Goal: Information Seeking & Learning: Learn about a topic

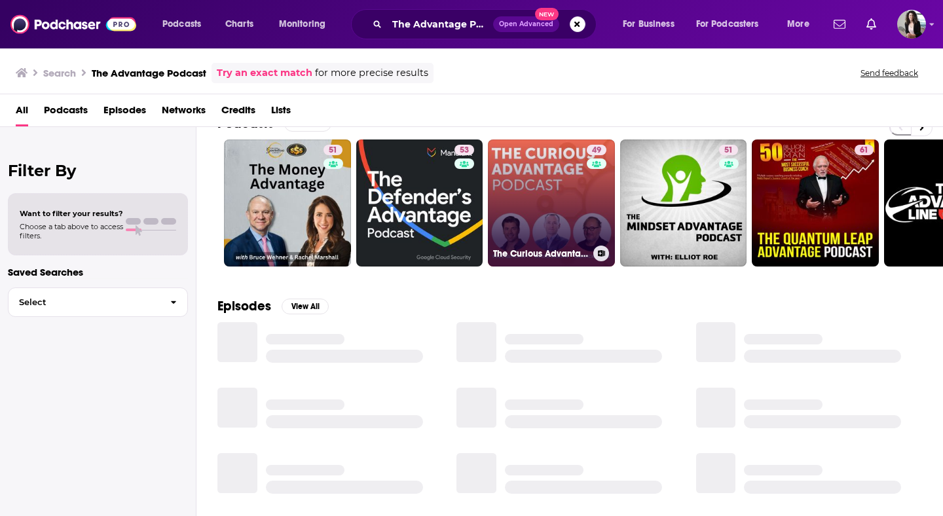
scroll to position [31, 0]
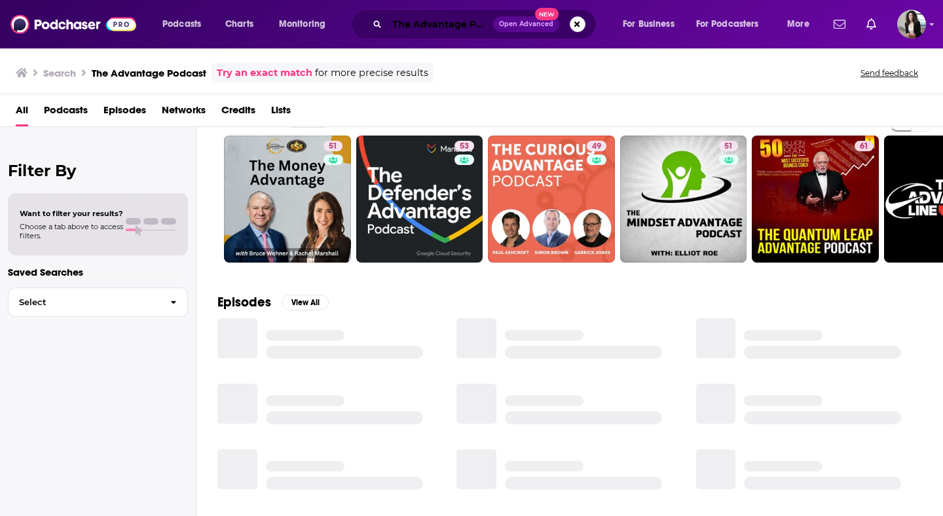
click at [463, 18] on input "The Advantage Podcast" at bounding box center [440, 24] width 106 height 21
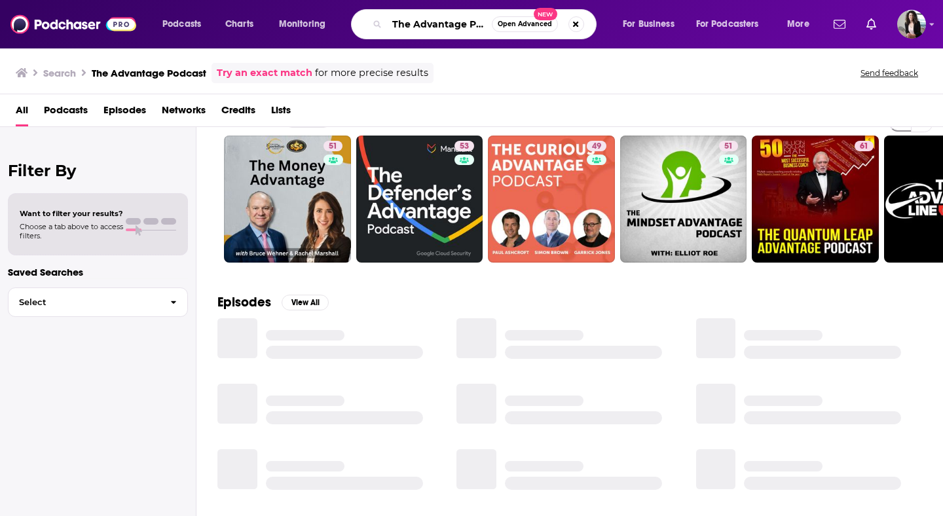
scroll to position [0, 22]
drag, startPoint x: 463, startPoint y: 23, endPoint x: 675, endPoint y: 29, distance: 212.3
click at [675, 29] on div "Podcasts Charts Monitoring The Advantage Podcast Open Advanced New For Business…" at bounding box center [487, 24] width 669 height 30
click at [483, 22] on input "The Advantage Podcast" at bounding box center [439, 24] width 105 height 21
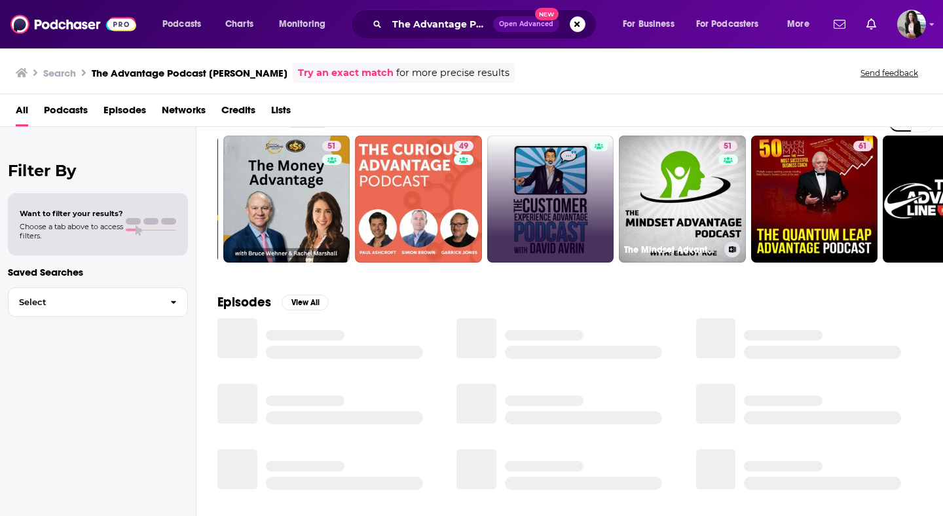
scroll to position [0, 477]
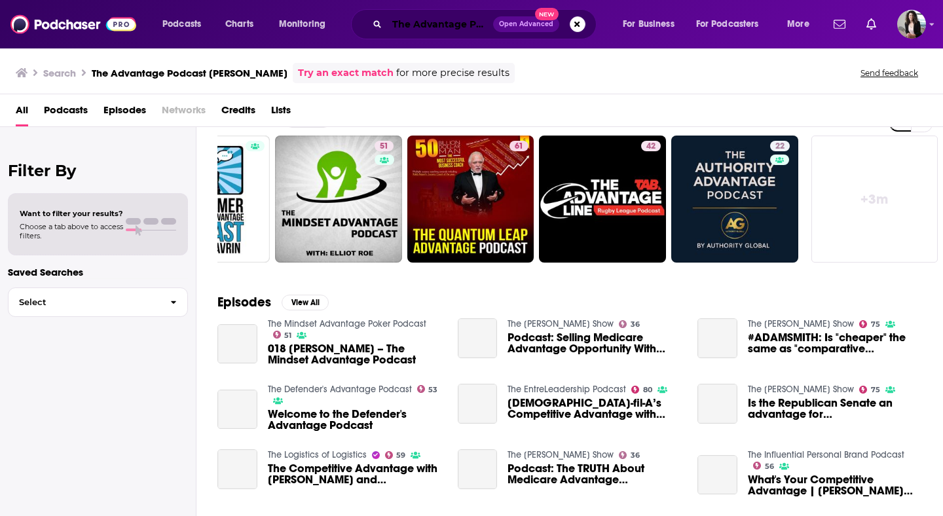
click at [447, 25] on input "The Advantage Podcast [PERSON_NAME]" at bounding box center [440, 24] width 106 height 21
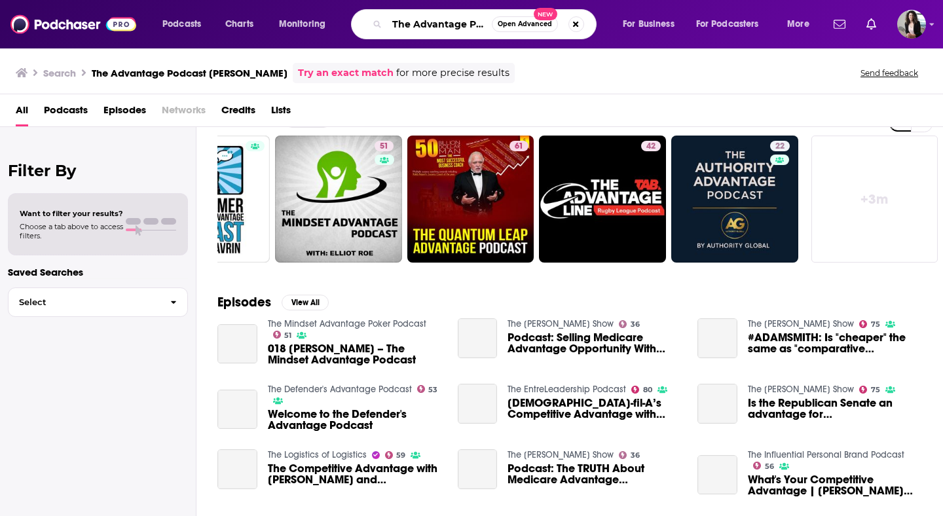
click at [447, 25] on input "The Advantage Podcast [PERSON_NAME]" at bounding box center [439, 24] width 105 height 21
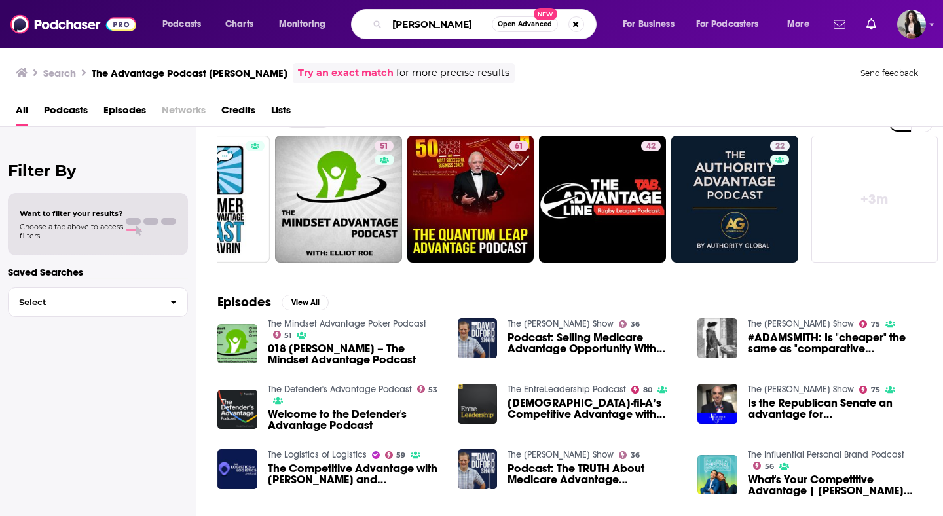
type input "[PERSON_NAME]"
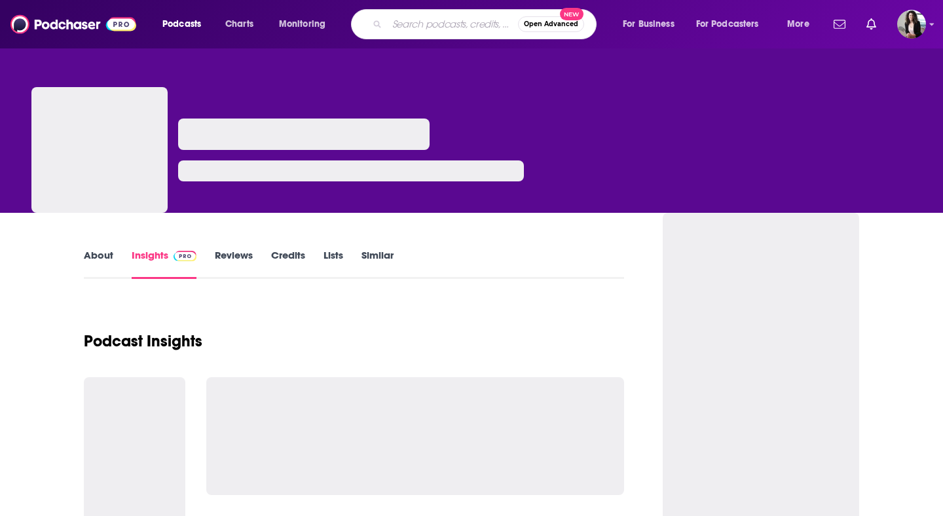
type input "[DEMOGRAPHIC_DATA] Writer"
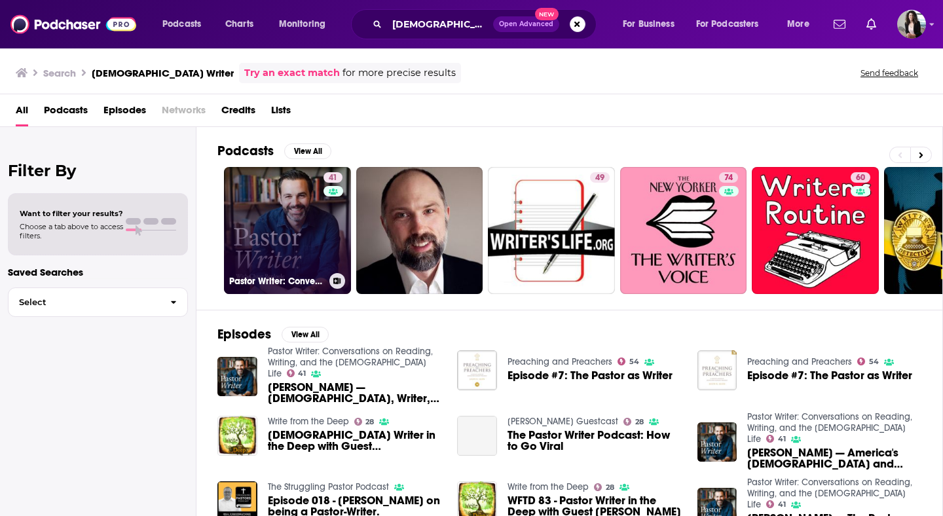
click at [289, 238] on link "41 Pastor Writer: Conversations on Reading, Writing, and the [DEMOGRAPHIC_DATA]…" at bounding box center [287, 230] width 127 height 127
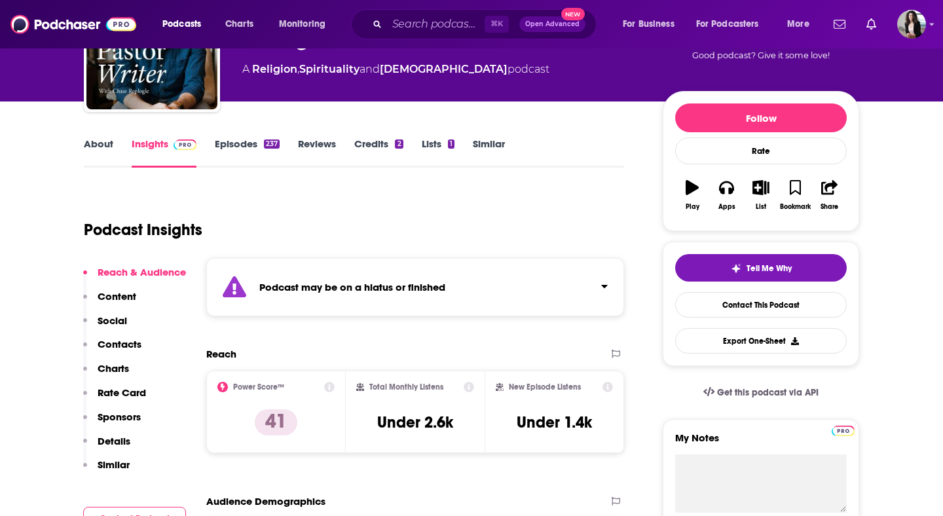
scroll to position [109, 0]
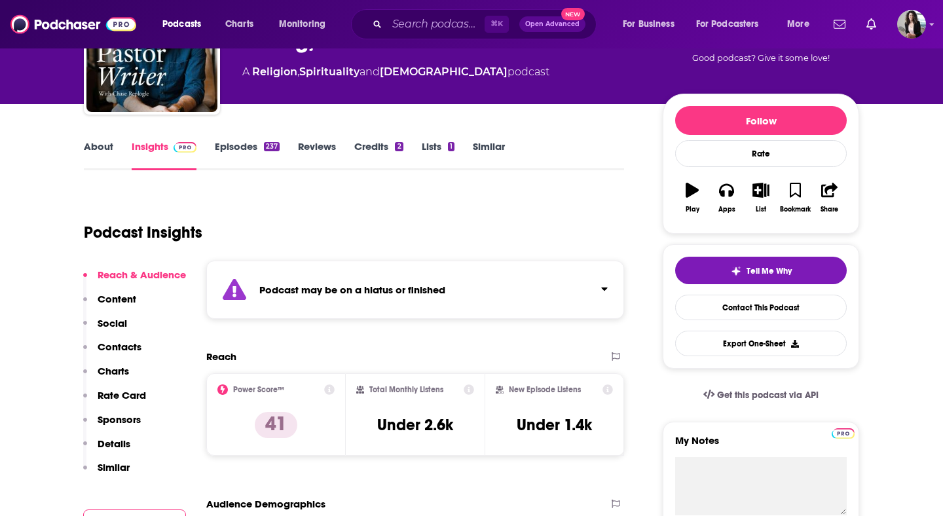
click at [251, 151] on link "Episodes 237" at bounding box center [247, 155] width 65 height 30
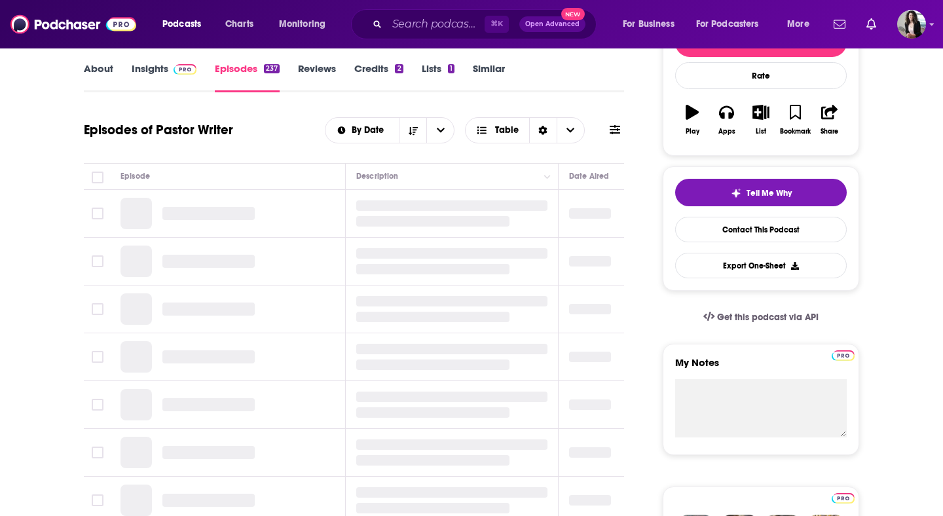
scroll to position [188, 0]
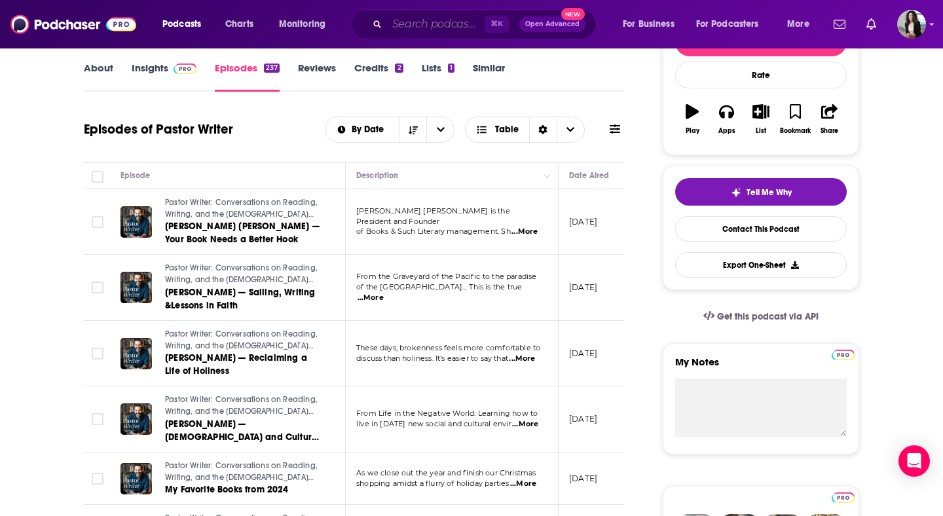
click at [437, 28] on input "Search podcasts, credits, & more..." at bounding box center [436, 24] width 98 height 21
paste input "Simple Faith with [PERSON_NAME]"
type input "Simple Faith with [PERSON_NAME]"
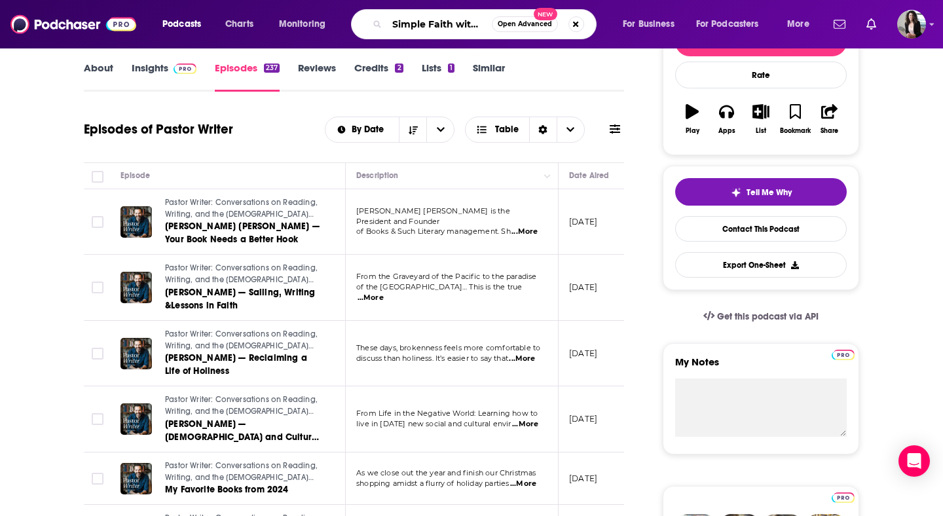
scroll to position [0, 59]
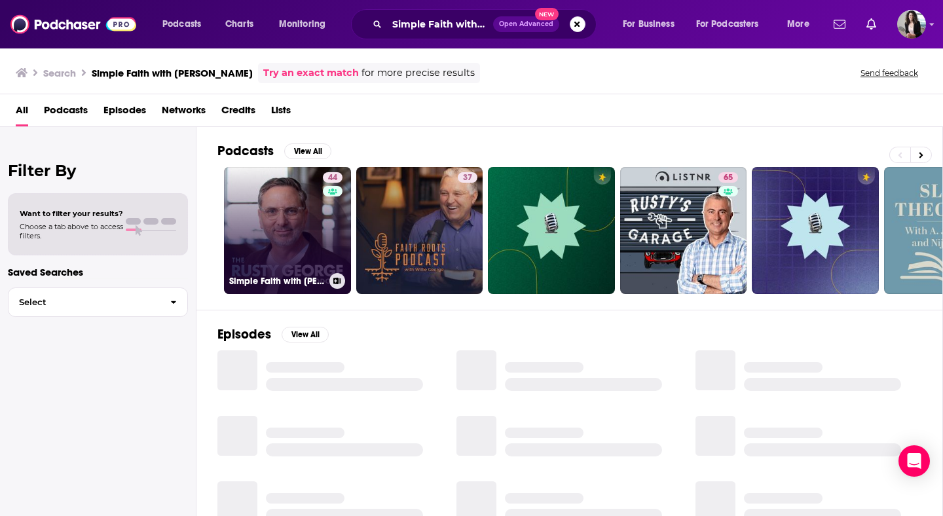
click at [303, 227] on link "44 Simple Faith with [PERSON_NAME]" at bounding box center [287, 230] width 127 height 127
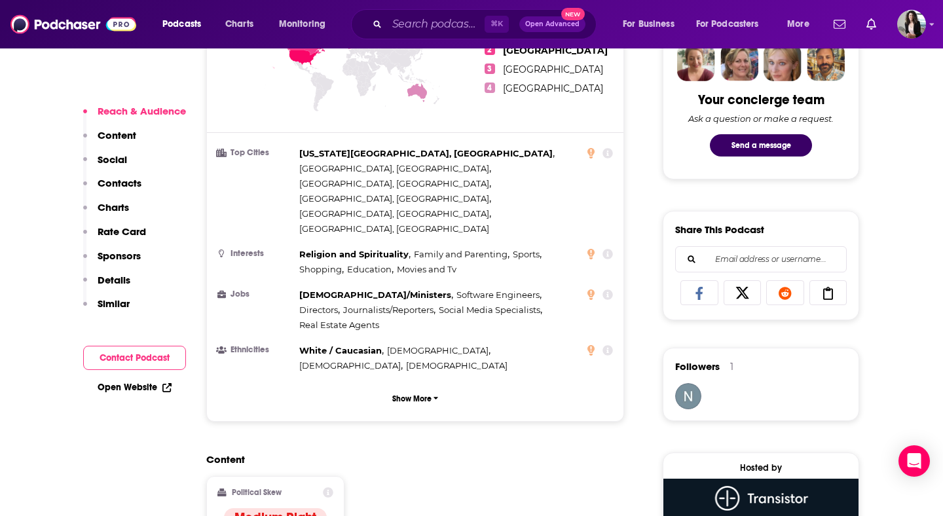
scroll to position [886, 0]
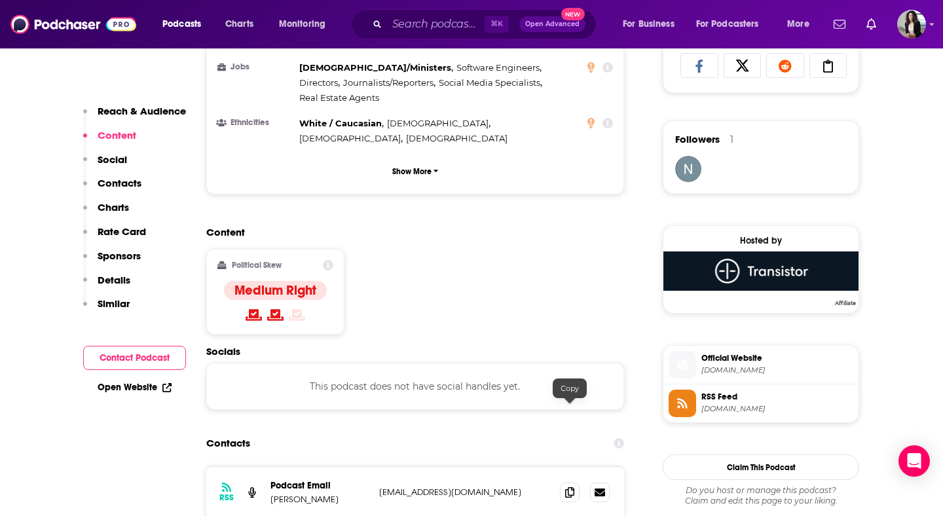
click at [575, 483] on div at bounding box center [585, 493] width 50 height 20
click at [574, 482] on span at bounding box center [570, 492] width 20 height 20
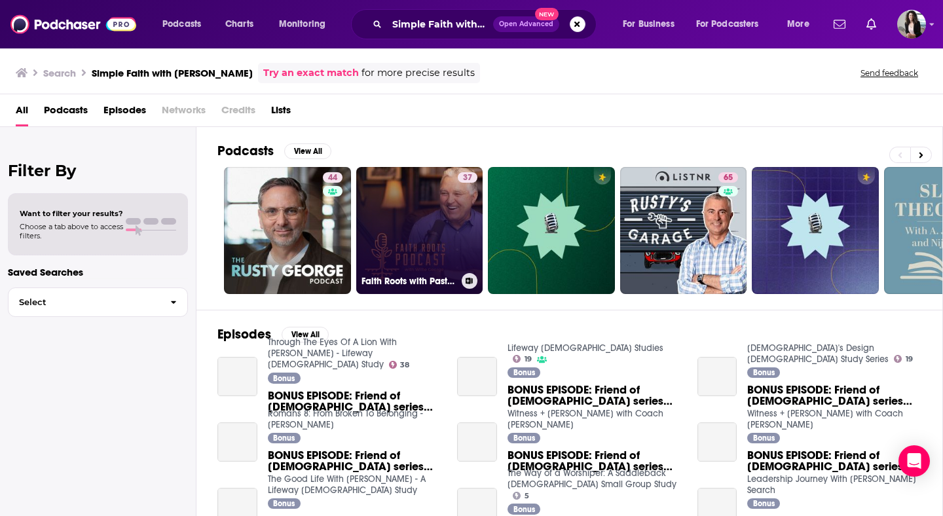
click at [421, 205] on link "37 Faith Roots with Pastor [PERSON_NAME]" at bounding box center [419, 230] width 127 height 127
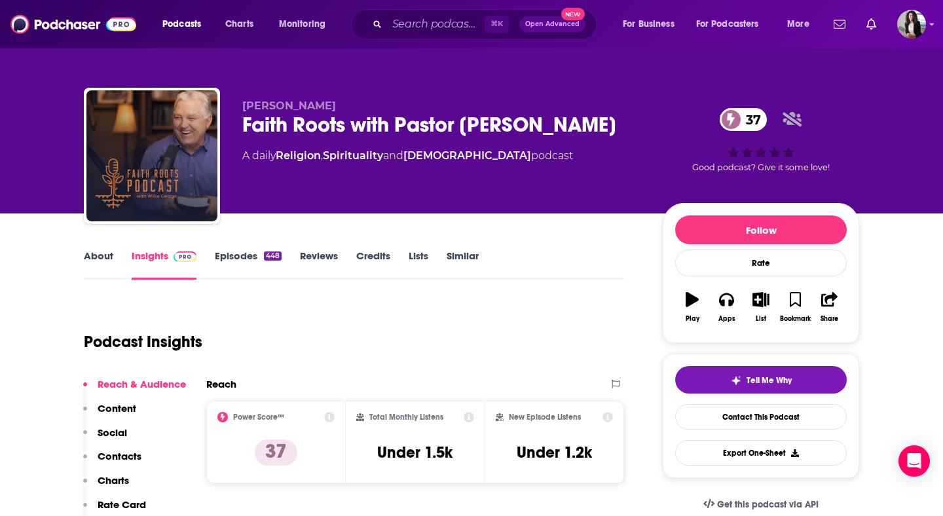
click at [119, 261] on div "About" at bounding box center [108, 265] width 48 height 30
click at [94, 257] on link "About" at bounding box center [98, 265] width 29 height 30
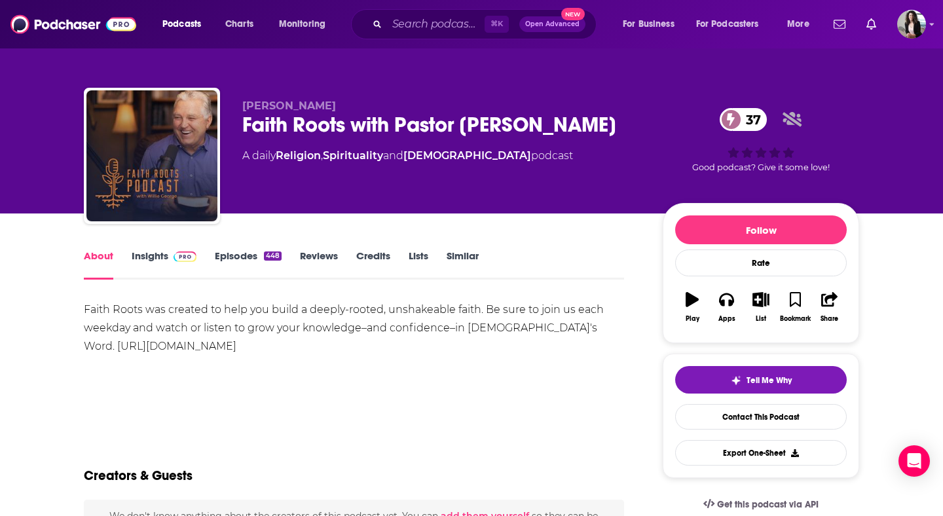
click at [257, 251] on link "Episodes 448" at bounding box center [248, 265] width 67 height 30
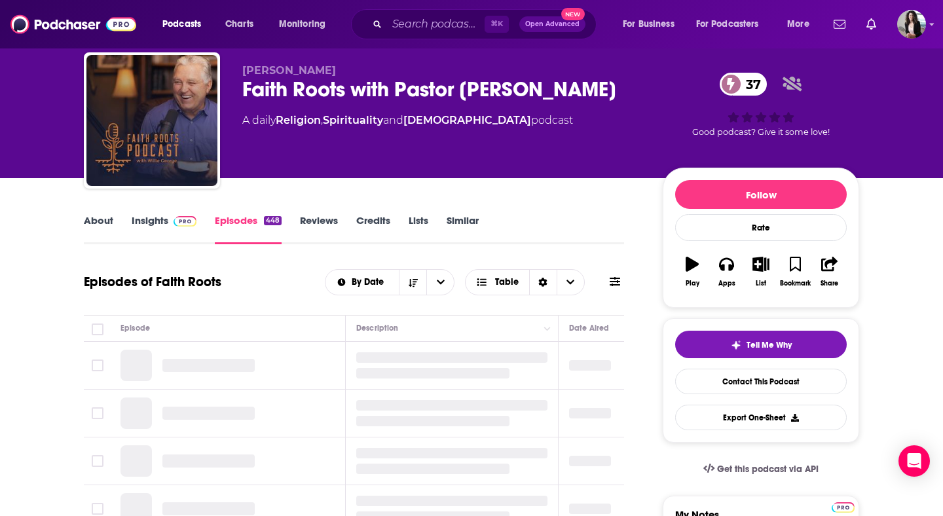
scroll to position [79, 0]
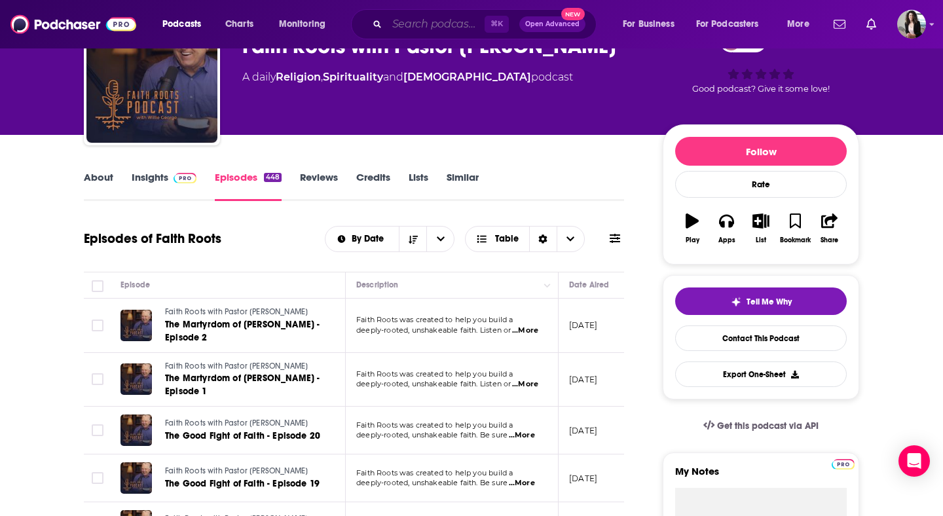
click at [422, 28] on input "Search podcasts, credits, & more..." at bounding box center [436, 24] width 98 height 21
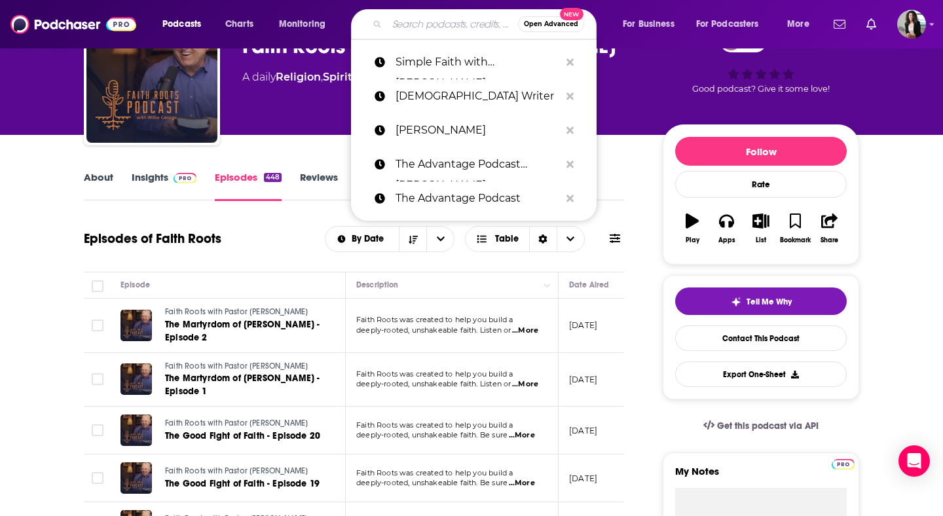
paste input "Stand to Reason"
type input "Stand to Reason"
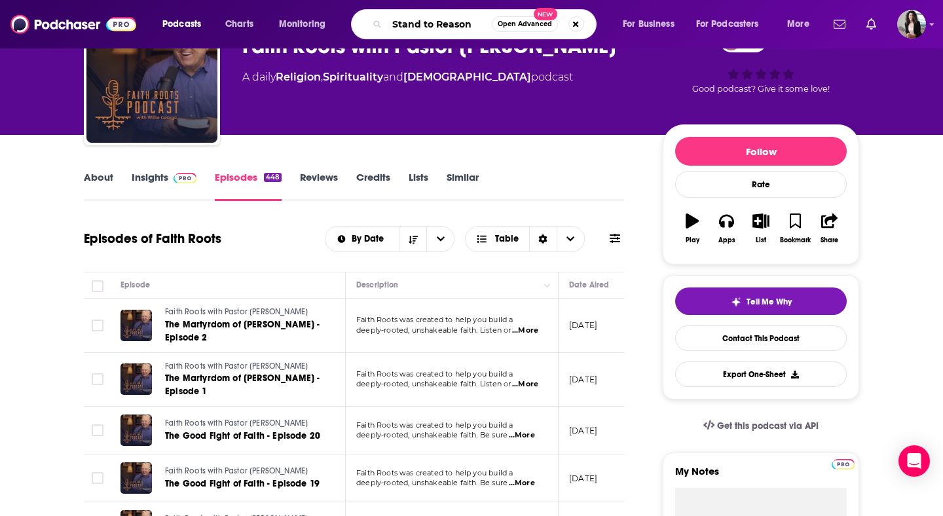
click at [420, 28] on input "Stand to Reason" at bounding box center [439, 24] width 105 height 21
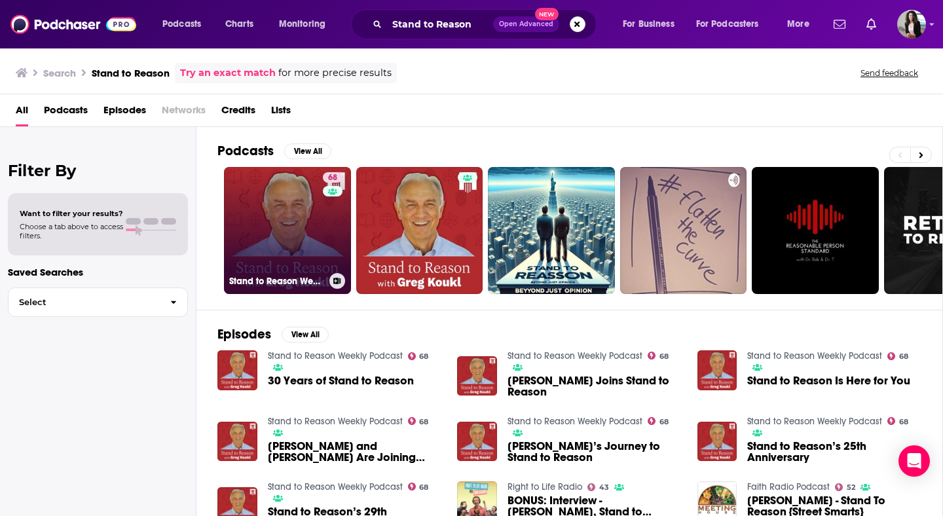
click at [306, 221] on link "68 Stand to Reason Weekly Podcast" at bounding box center [287, 230] width 127 height 127
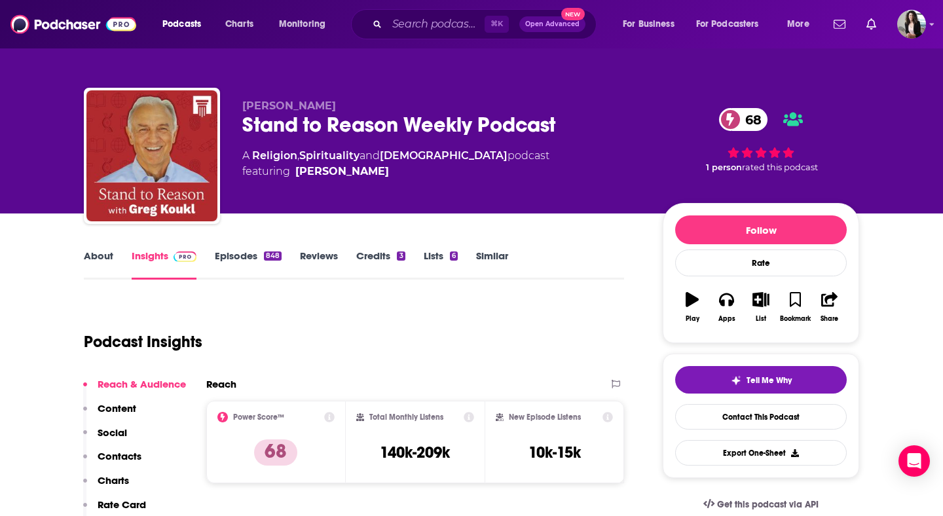
click at [221, 251] on link "Episodes 848" at bounding box center [248, 265] width 67 height 30
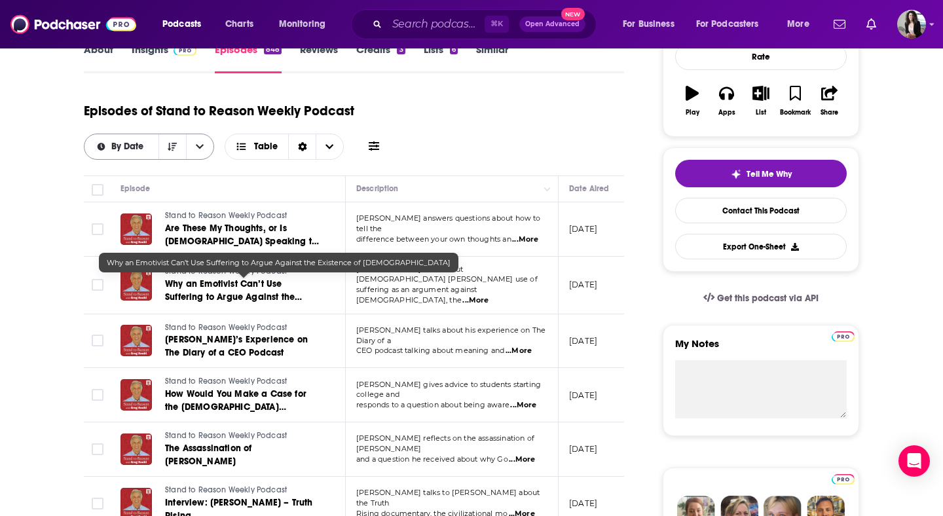
scroll to position [204, 0]
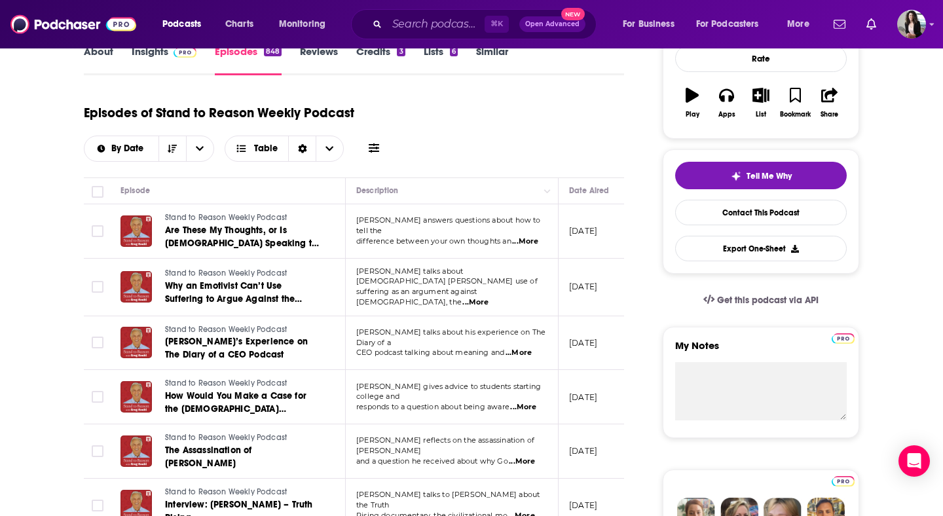
click at [169, 59] on link "Insights" at bounding box center [164, 60] width 65 height 30
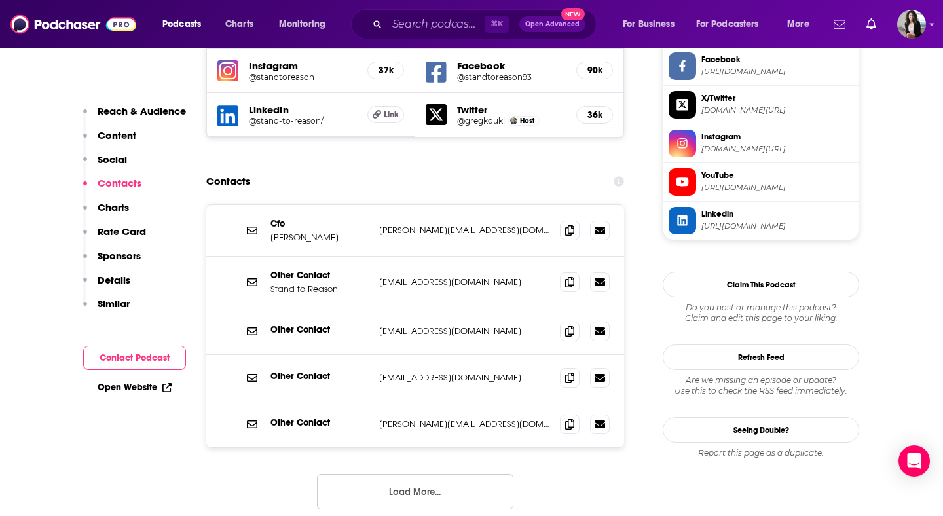
scroll to position [1263, 0]
click at [565, 371] on icon at bounding box center [569, 376] width 9 height 10
click at [437, 28] on input "Search podcasts, credits, & more..." at bounding box center [436, 24] width 98 height 21
paste input "The Conversation with [PERSON_NAME]"
type input "The Conversation with [PERSON_NAME]"
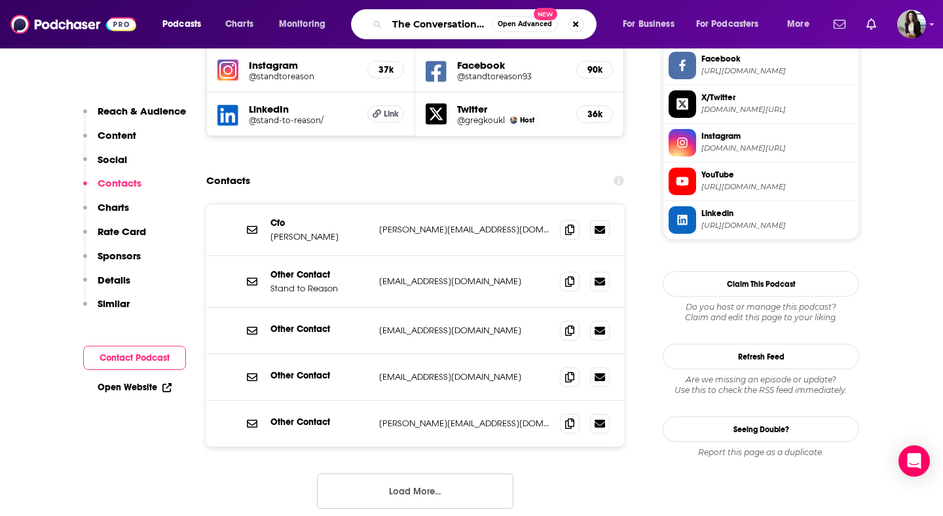
scroll to position [0, 81]
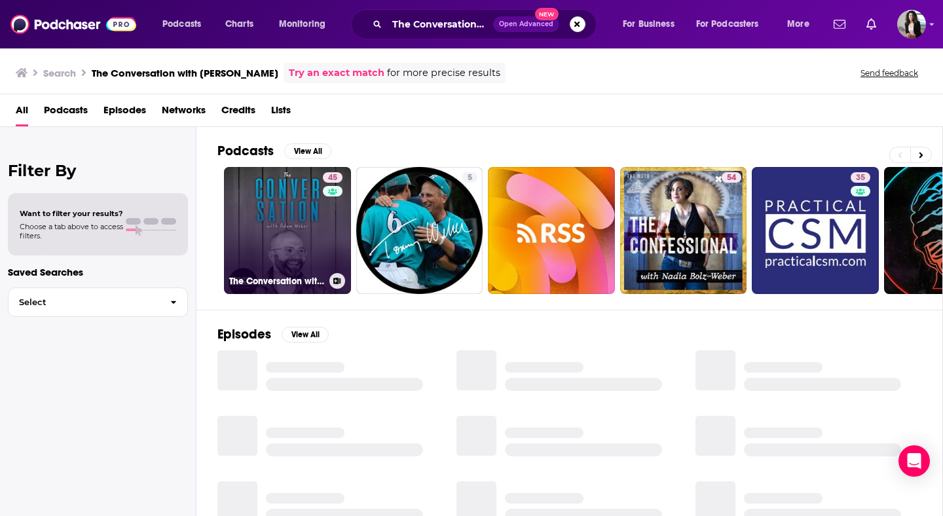
click at [301, 222] on link "45 The Conversation with [PERSON_NAME]" at bounding box center [287, 230] width 127 height 127
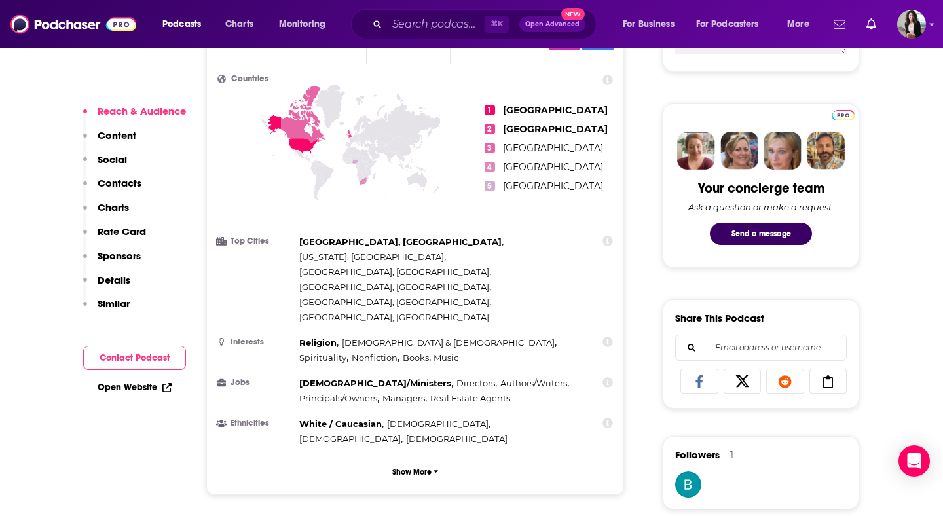
scroll to position [953, 0]
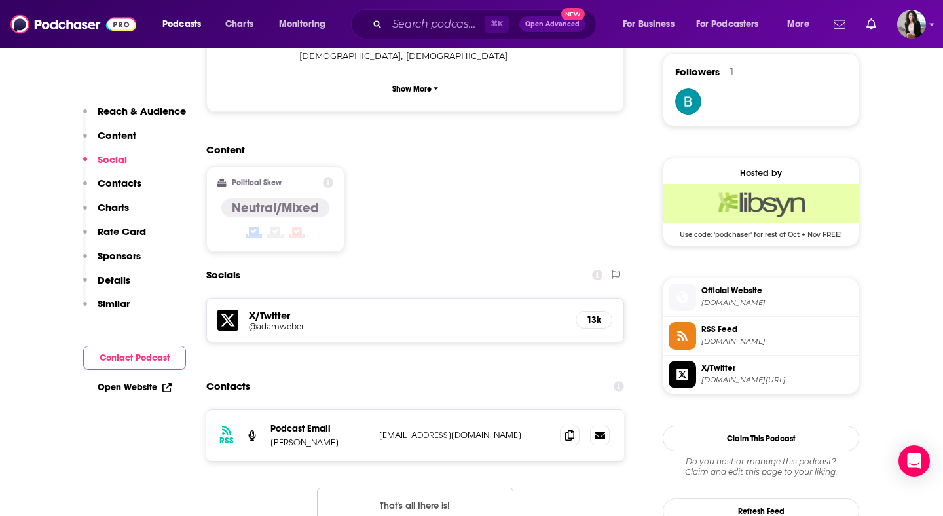
click at [580, 426] on div at bounding box center [585, 436] width 50 height 20
click at [572, 430] on icon at bounding box center [569, 435] width 9 height 10
click at [458, 26] on input "Search podcasts, credits, & more..." at bounding box center [436, 24] width 98 height 21
paste input "The Red Letter Disciple"
type input "The Red Letter Disciple"
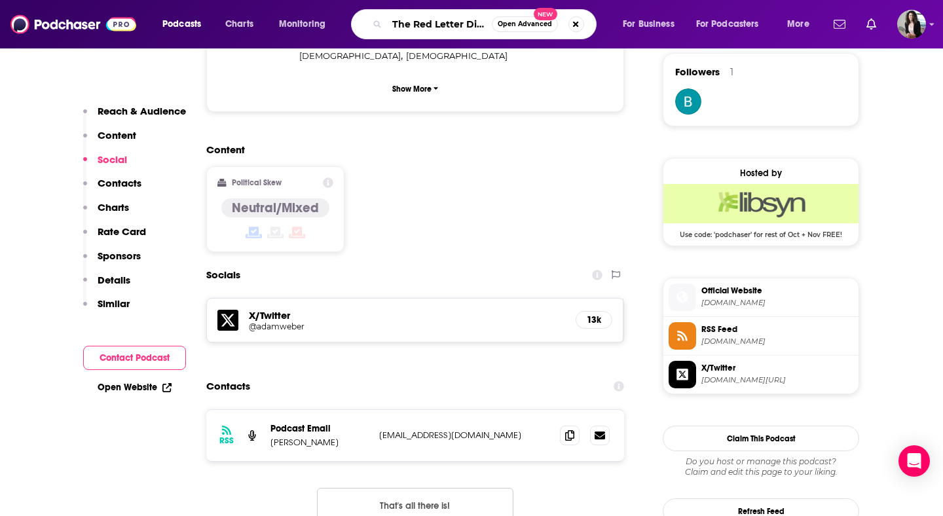
scroll to position [0, 18]
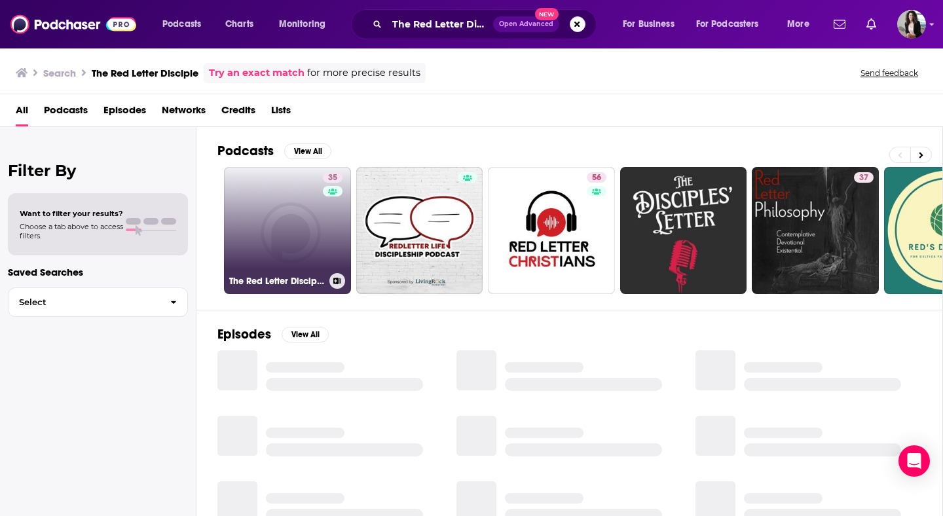
click at [297, 226] on link "35 The Red Letter Disciple" at bounding box center [287, 230] width 127 height 127
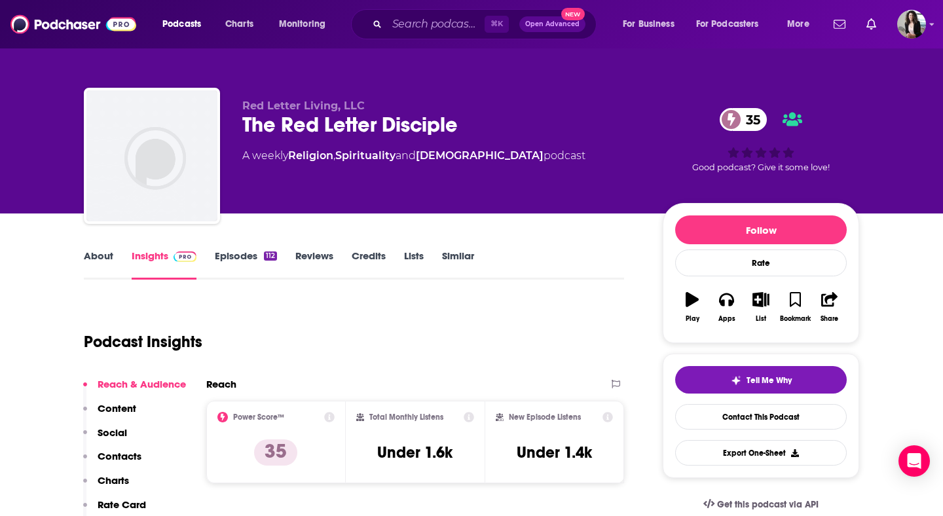
click at [109, 259] on link "About" at bounding box center [98, 265] width 29 height 30
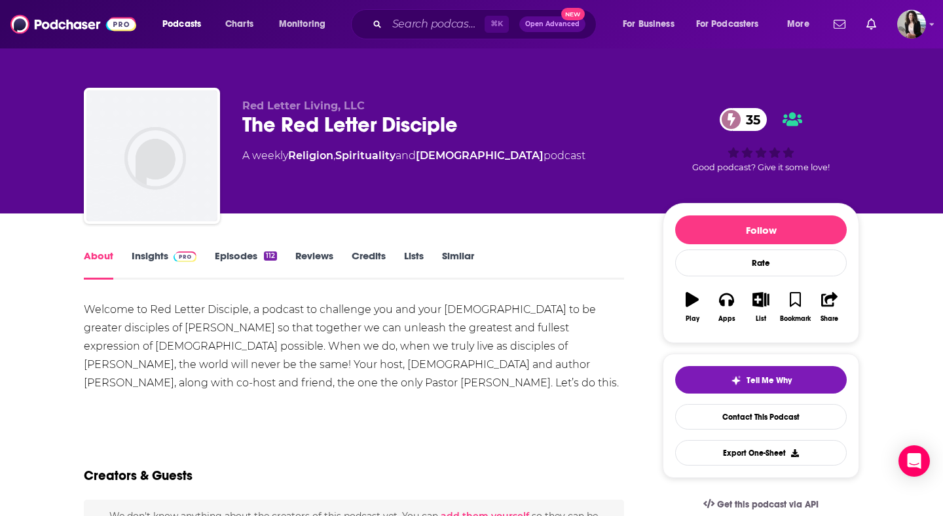
click at [181, 263] on link "Insights" at bounding box center [164, 265] width 65 height 30
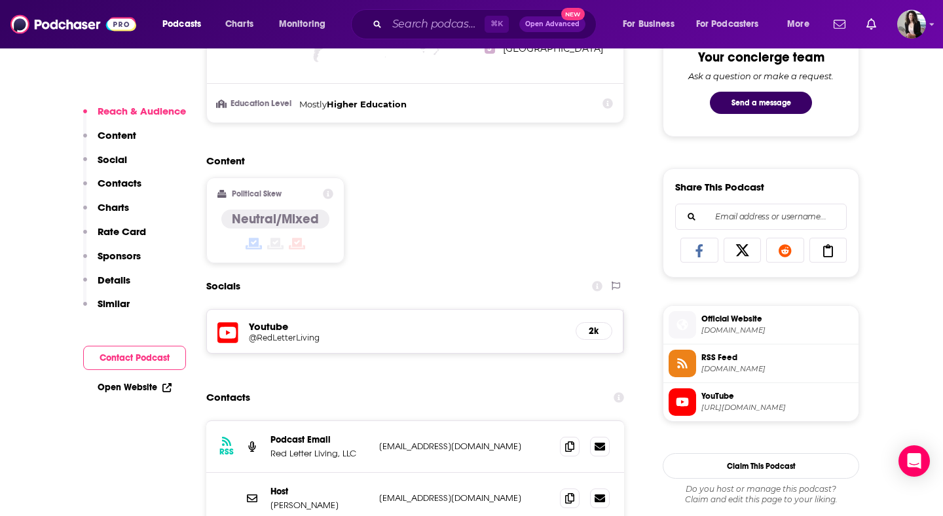
scroll to position [768, 0]
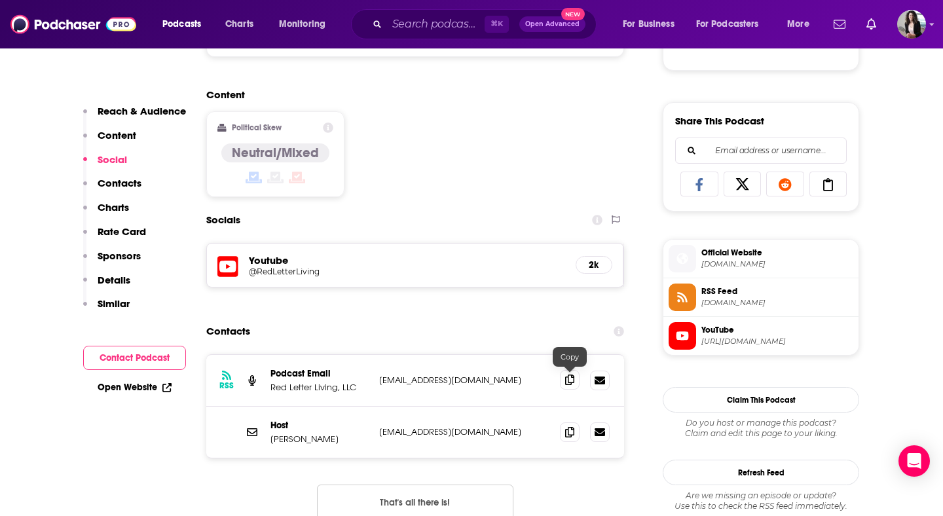
click at [571, 384] on icon at bounding box center [569, 380] width 9 height 10
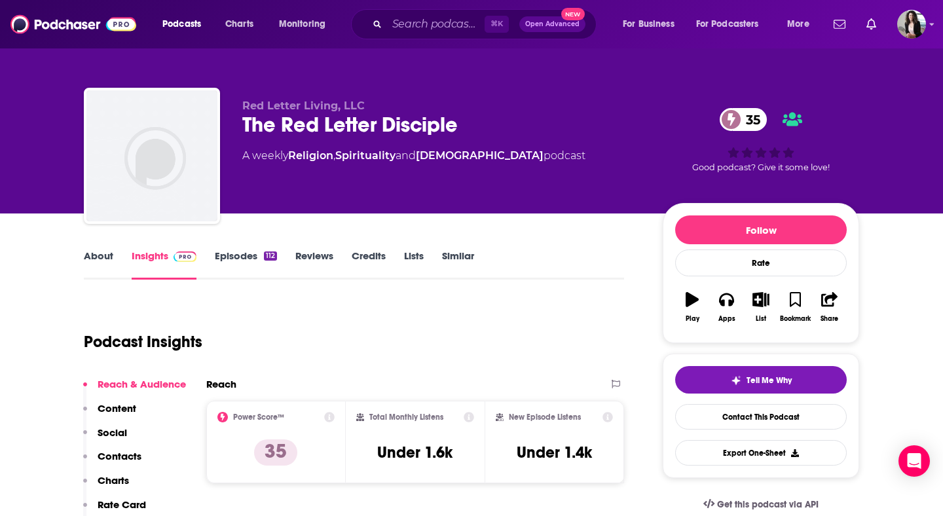
click at [88, 254] on link "About" at bounding box center [98, 265] width 29 height 30
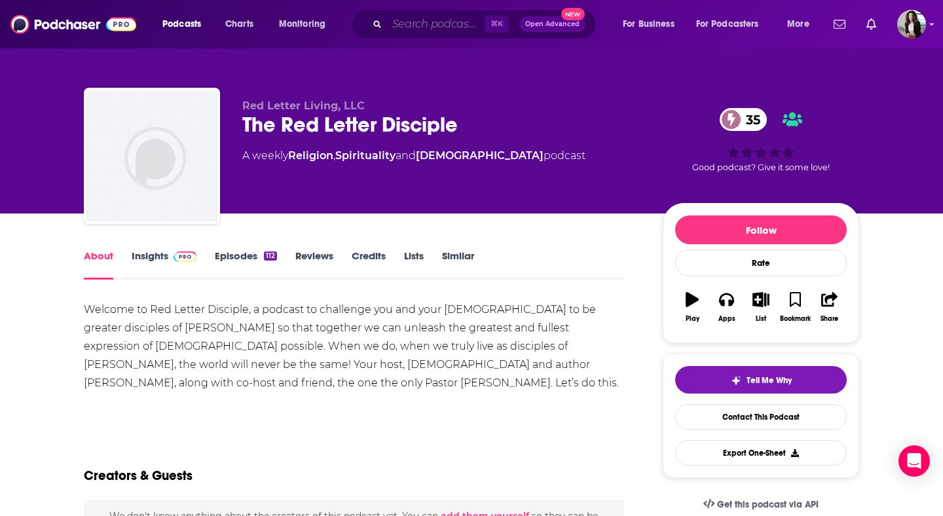
click at [419, 24] on input "Search podcasts, credits, & more..." at bounding box center [436, 24] width 98 height 21
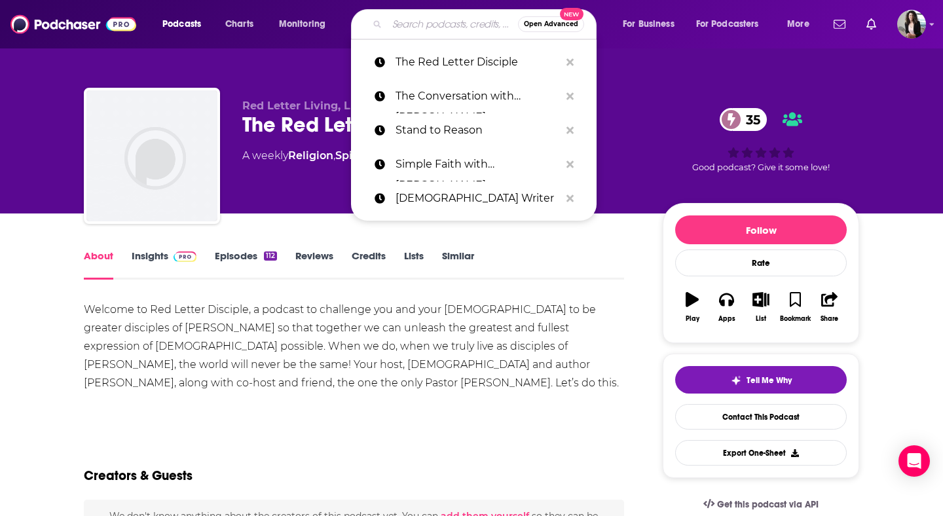
paste input "What Are We Even Doing Here?"
type input "What Are We Even Doing Here?"
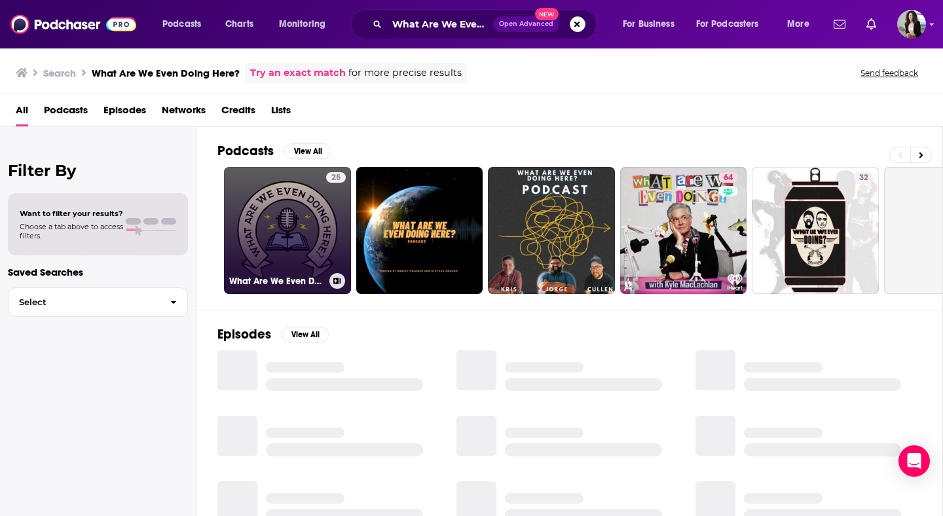
click at [275, 229] on link "25 What Are We Even Doing Here?" at bounding box center [287, 230] width 127 height 127
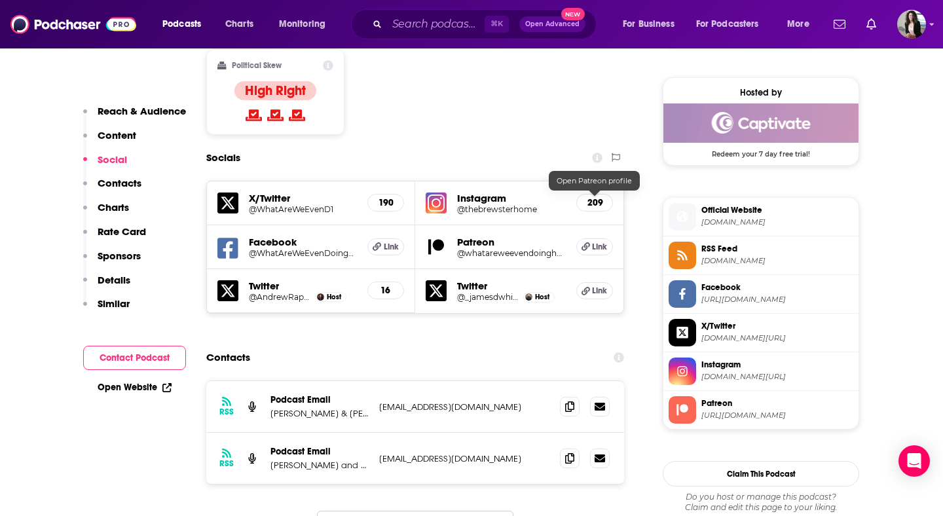
scroll to position [1081, 0]
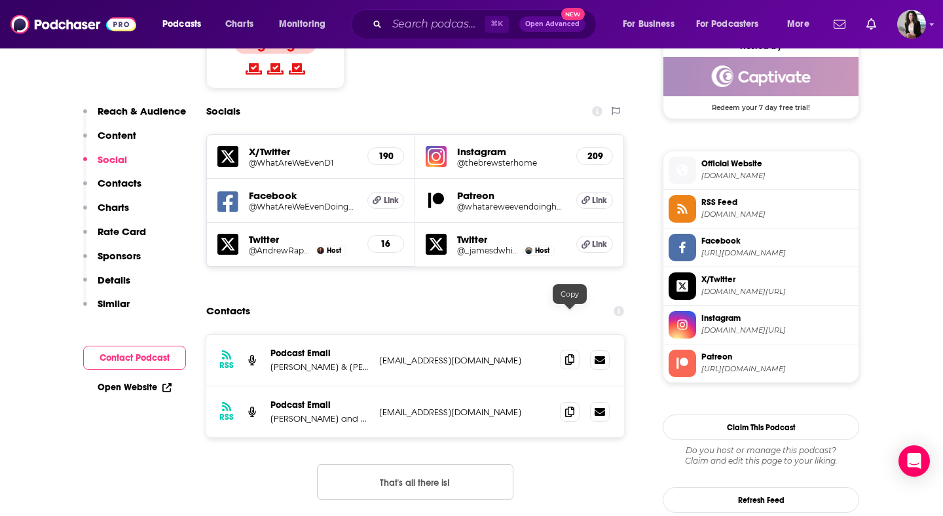
click at [568, 354] on icon at bounding box center [569, 359] width 9 height 10
click at [572, 406] on icon at bounding box center [569, 411] width 9 height 10
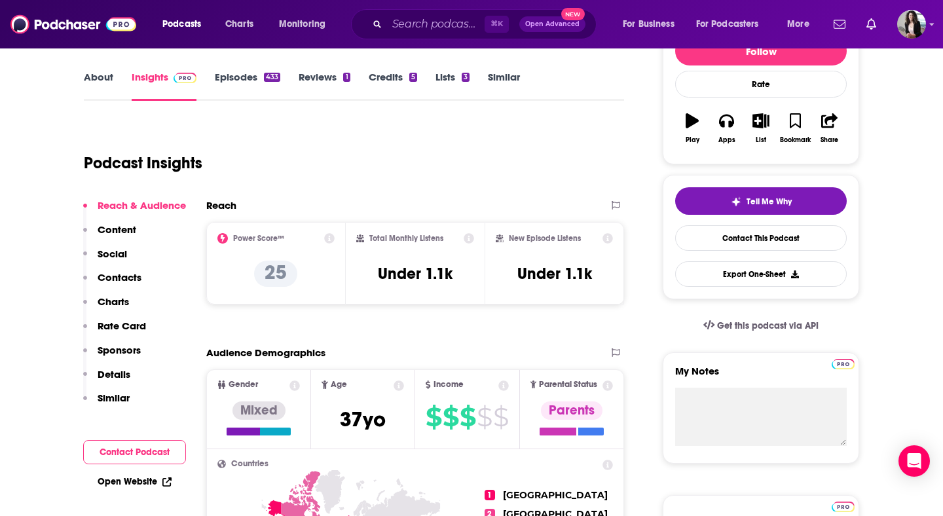
scroll to position [0, 0]
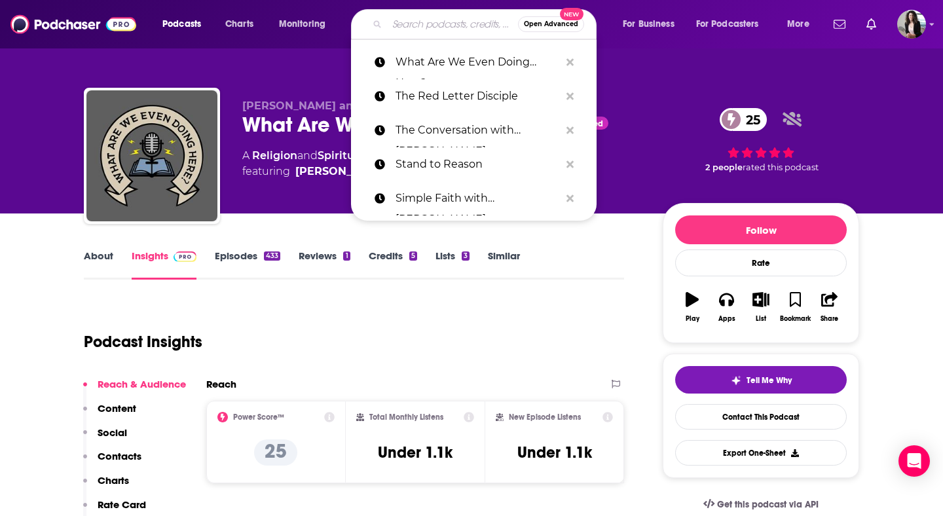
click at [459, 26] on input "Search podcasts, credits, & more..." at bounding box center [452, 24] width 131 height 21
paste input "Unscripted with [PERSON_NAME]"
type input "Unscripted with [PERSON_NAME]"
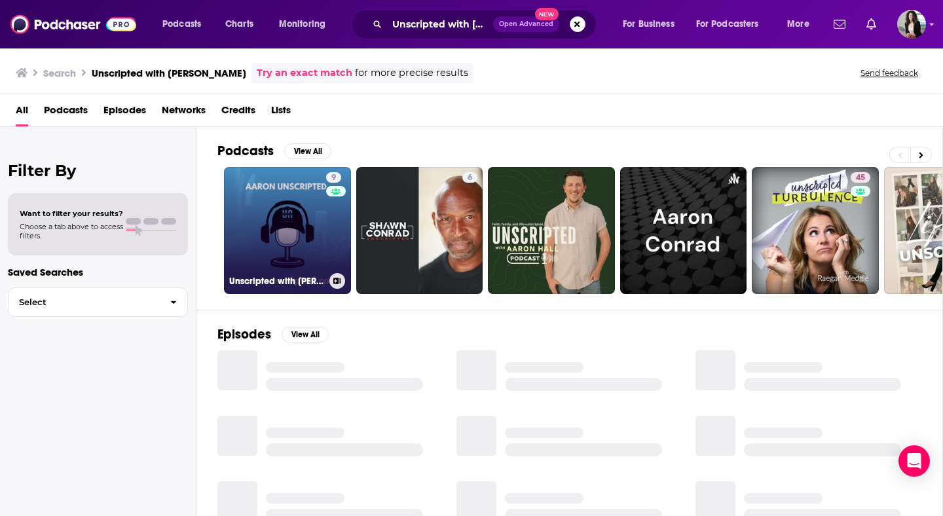
click at [286, 227] on link "9 Unscripted with [PERSON_NAME]" at bounding box center [287, 230] width 127 height 127
